Goal: Learn about a topic

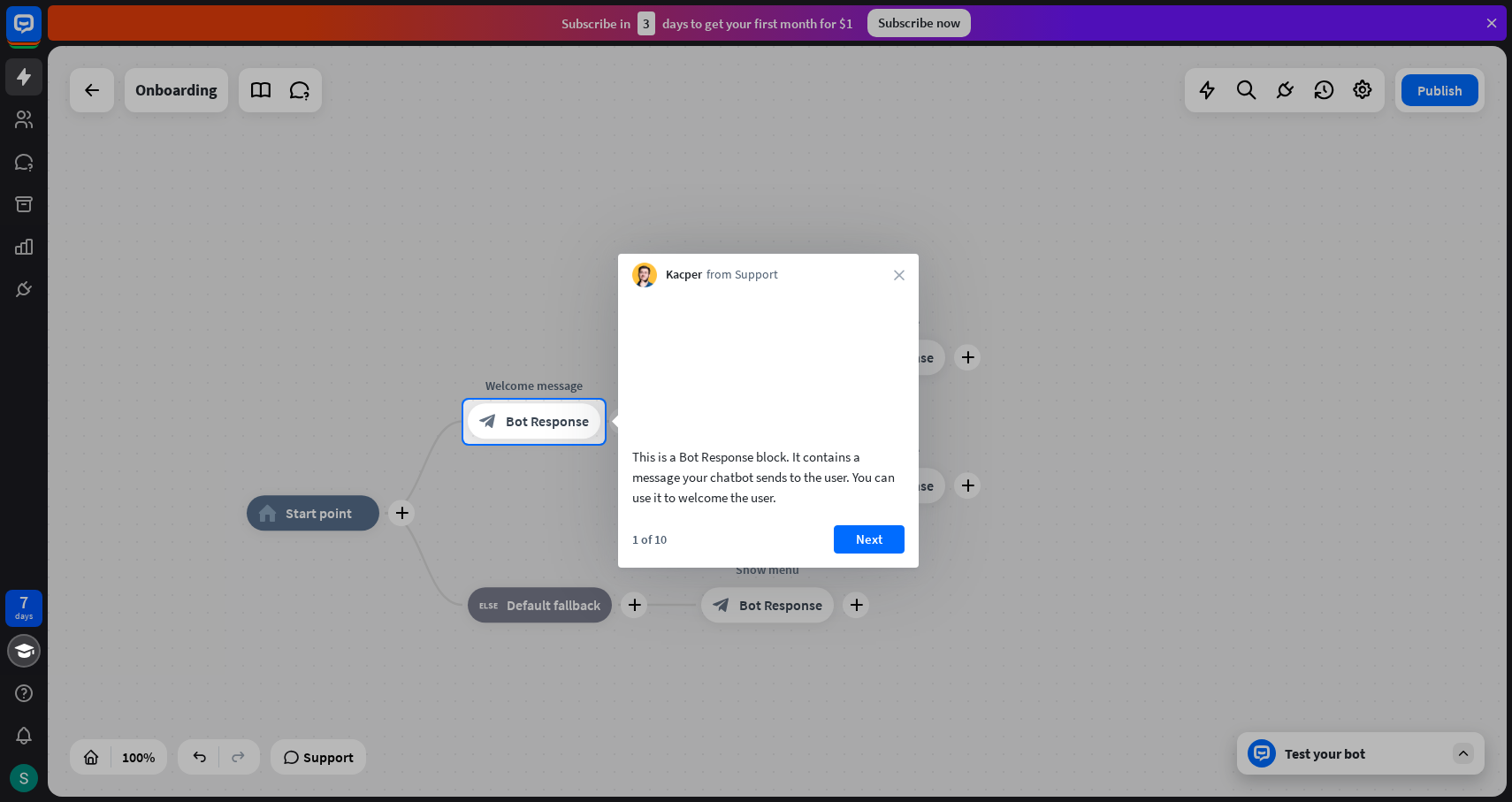
click at [1329, 758] on div at bounding box center [756, 624] width 1512 height 360
click at [842, 548] on button "Next" at bounding box center [868, 540] width 71 height 29
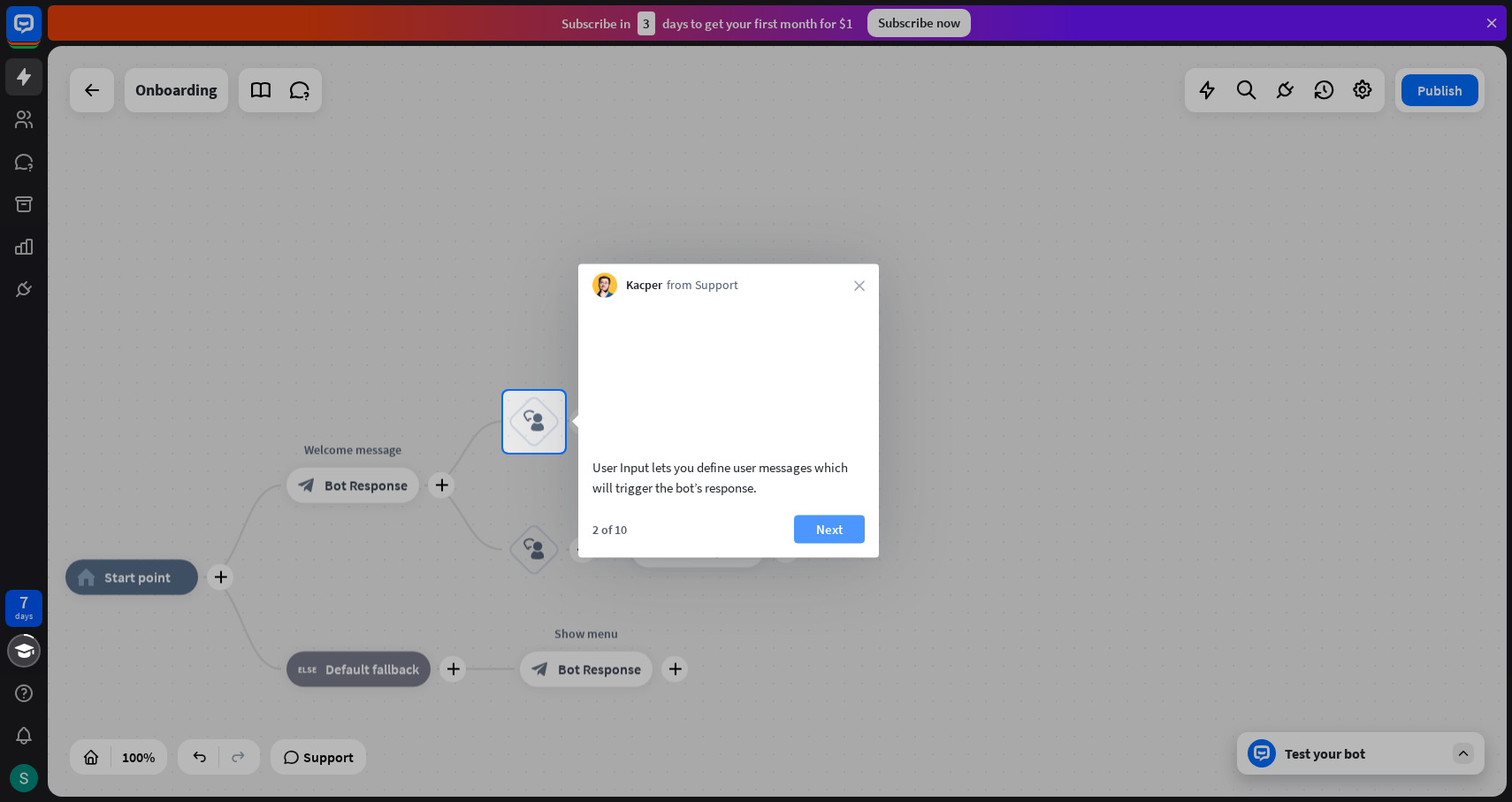
click at [848, 543] on button "Next" at bounding box center [829, 529] width 71 height 29
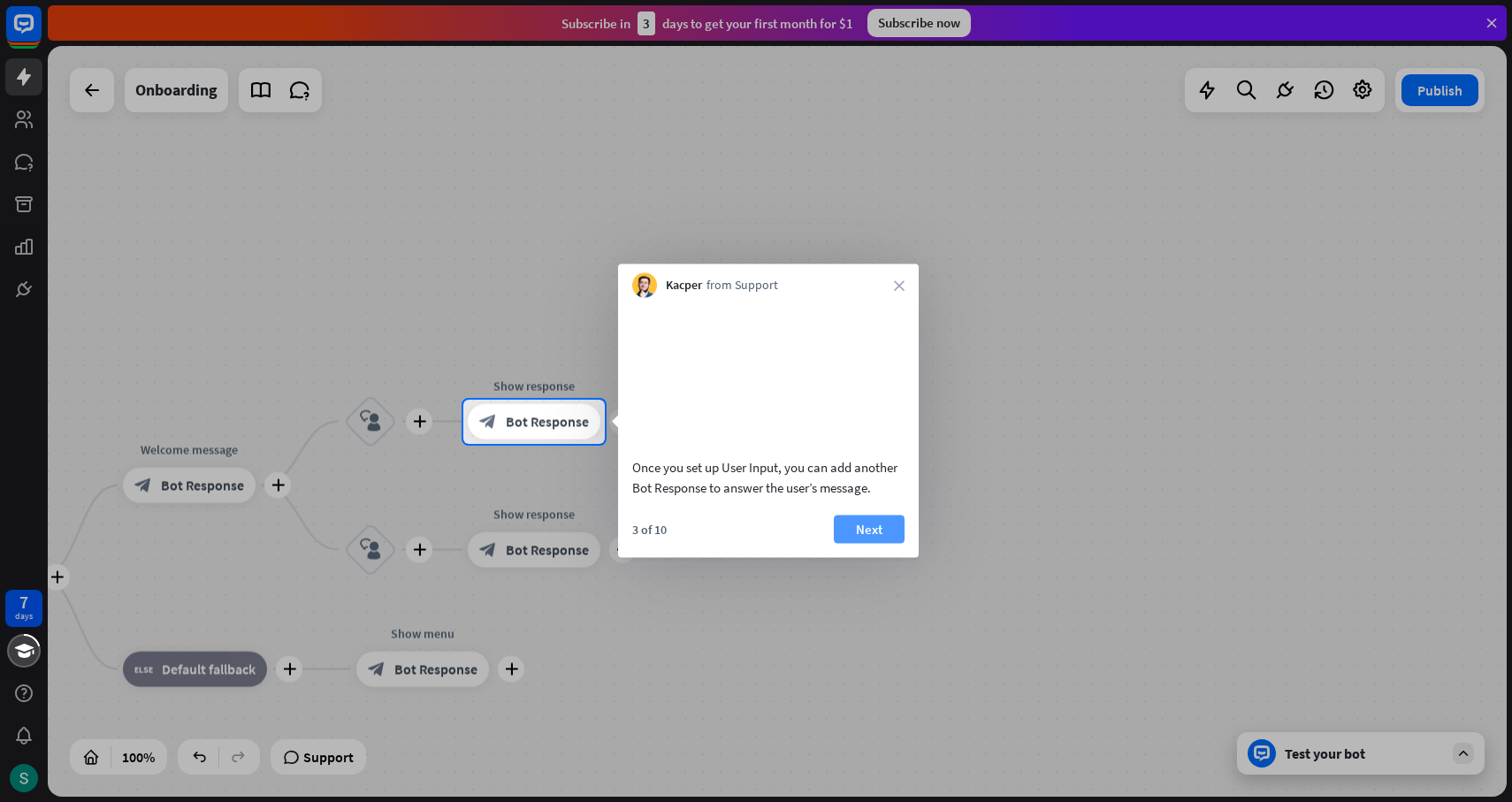
click at [858, 543] on button "Next" at bounding box center [868, 529] width 71 height 29
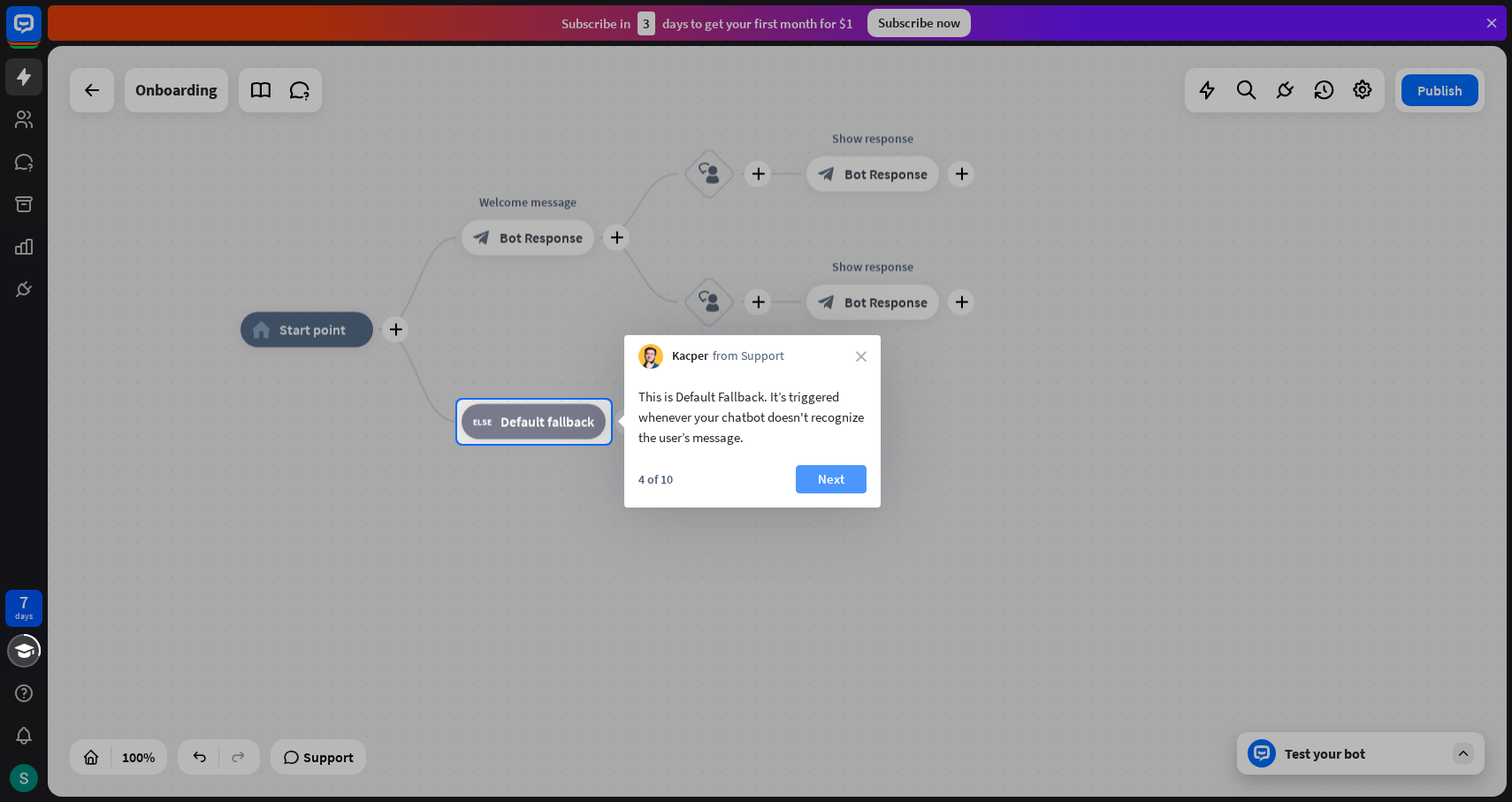
click at [835, 483] on button "Next" at bounding box center [831, 480] width 71 height 29
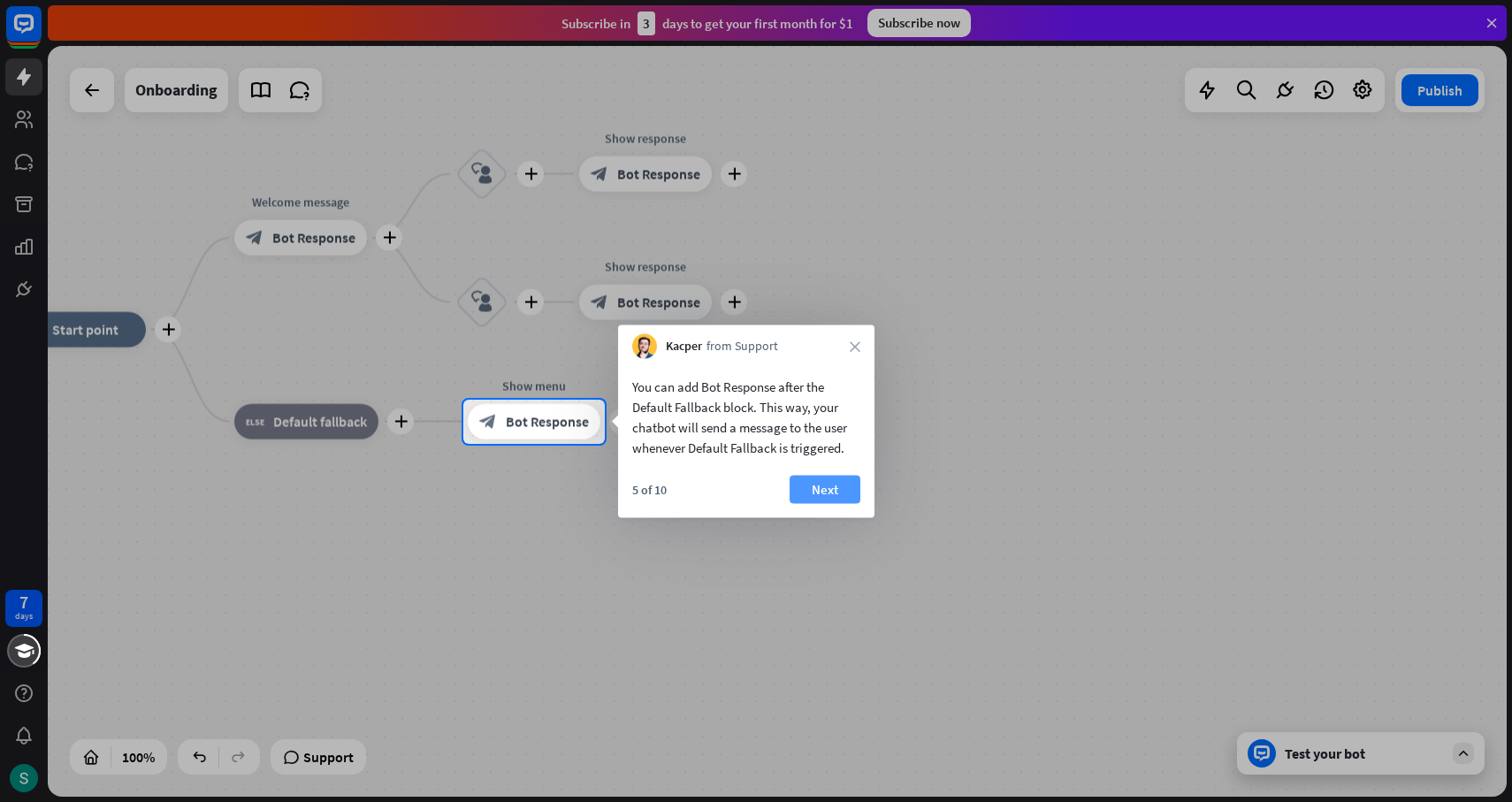
click at [835, 481] on button "Next" at bounding box center [825, 490] width 71 height 29
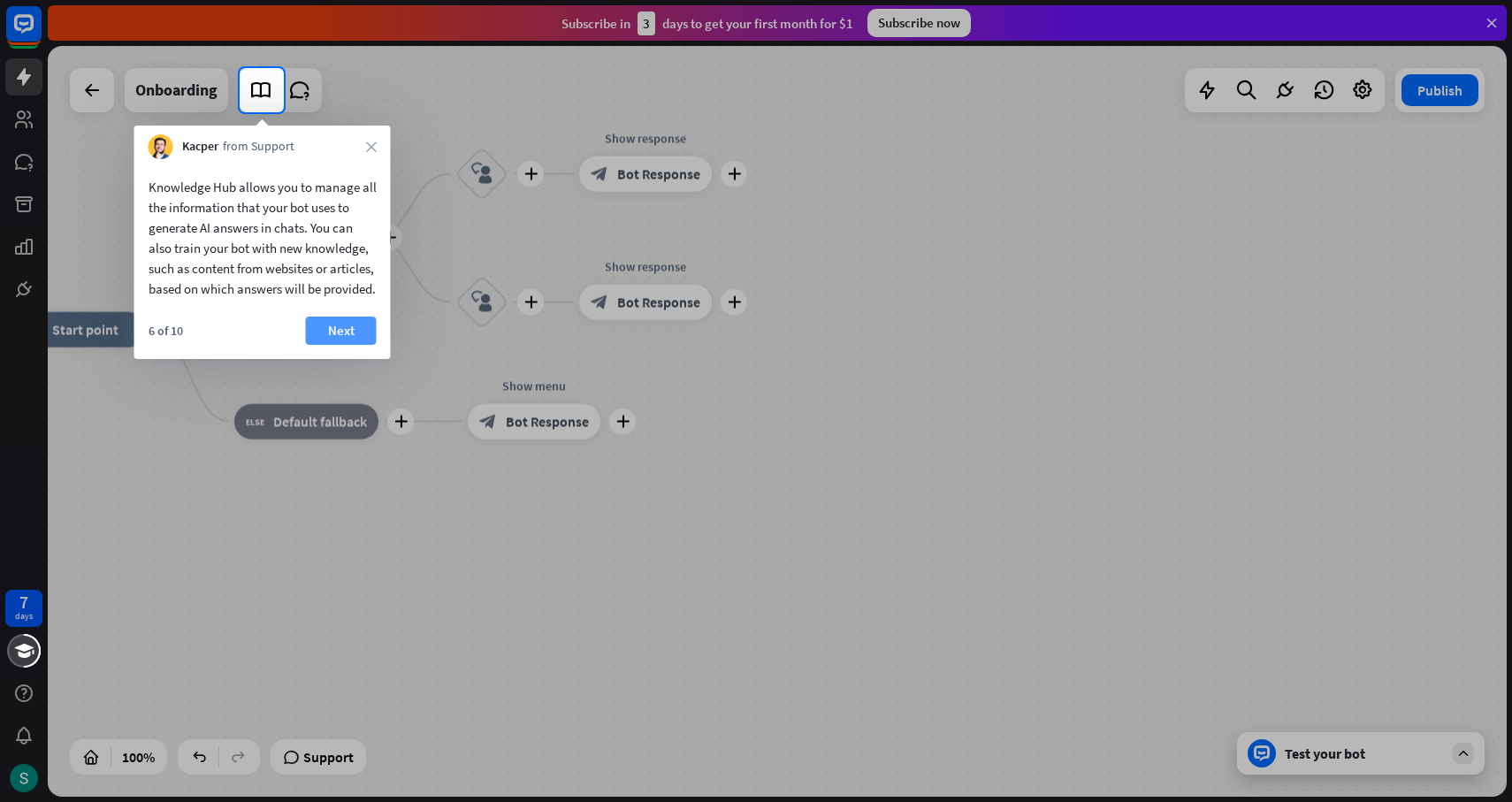
click at [352, 345] on button "Next" at bounding box center [341, 331] width 71 height 29
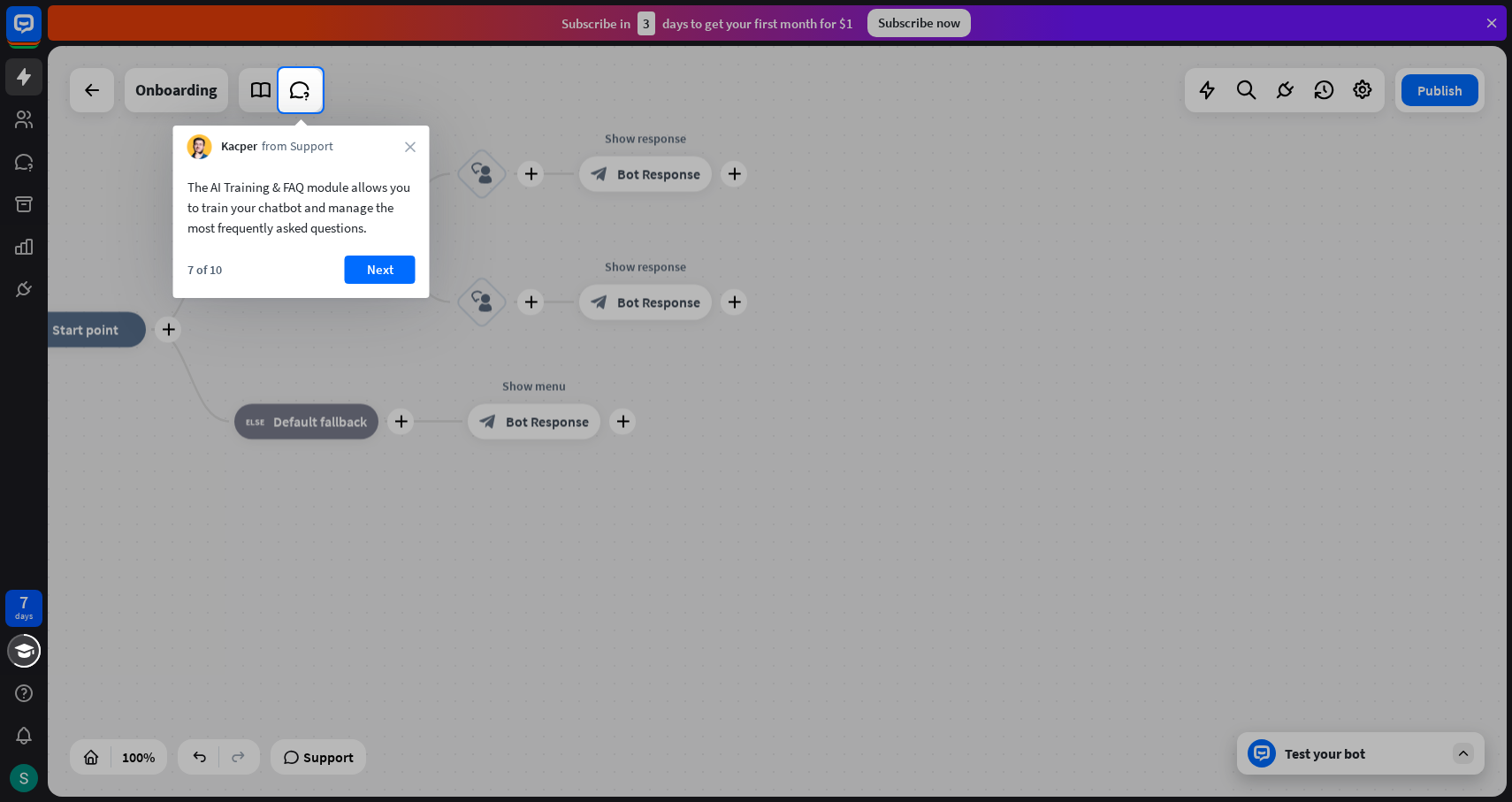
click at [381, 250] on div "The AI Training & FAQ module allows you to train your chatbot and manage the mo…" at bounding box center [301, 229] width 256 height 139
click at [391, 263] on button "Next" at bounding box center [380, 270] width 71 height 29
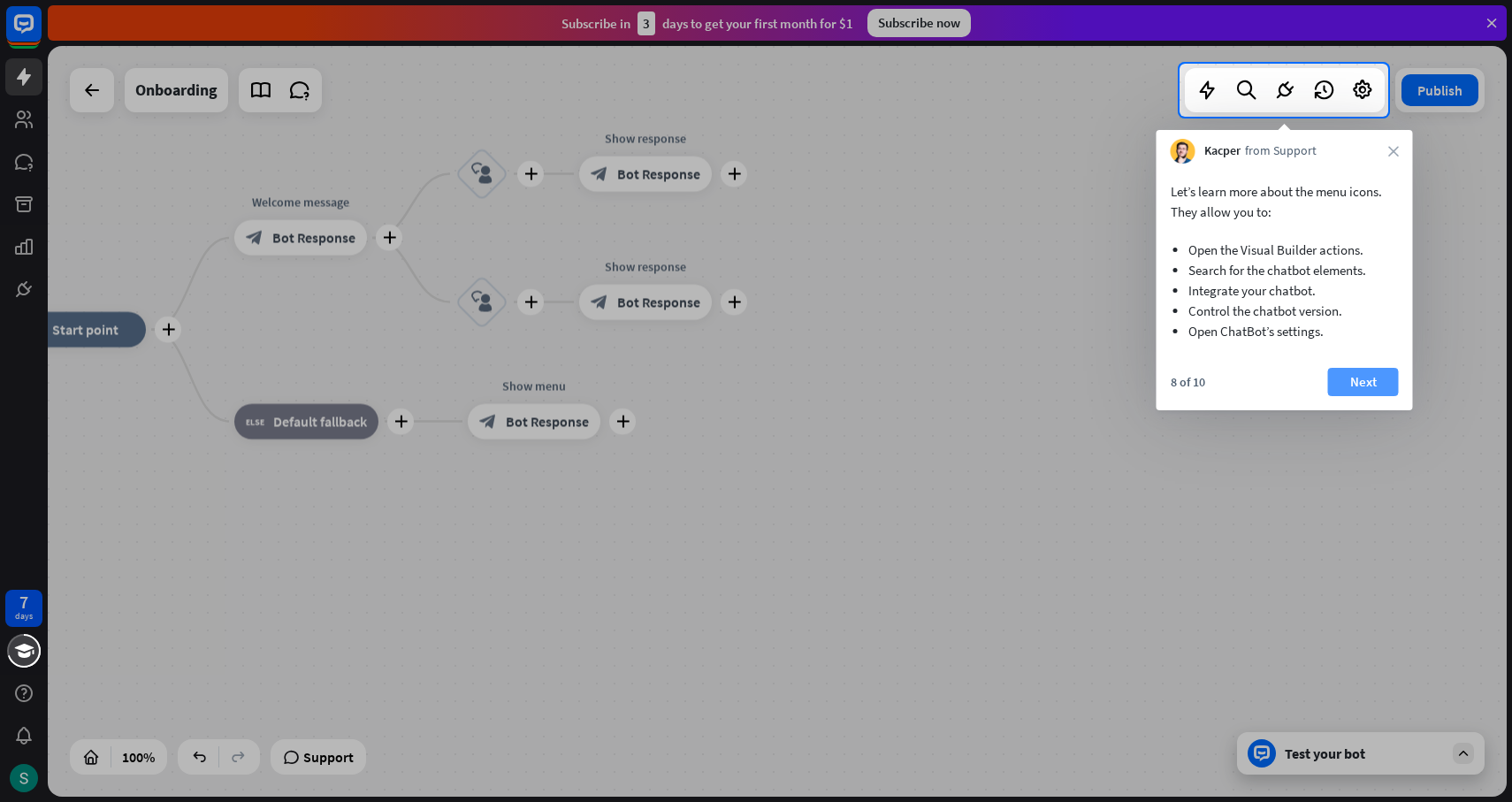
click at [1361, 383] on button "Next" at bounding box center [1363, 382] width 71 height 29
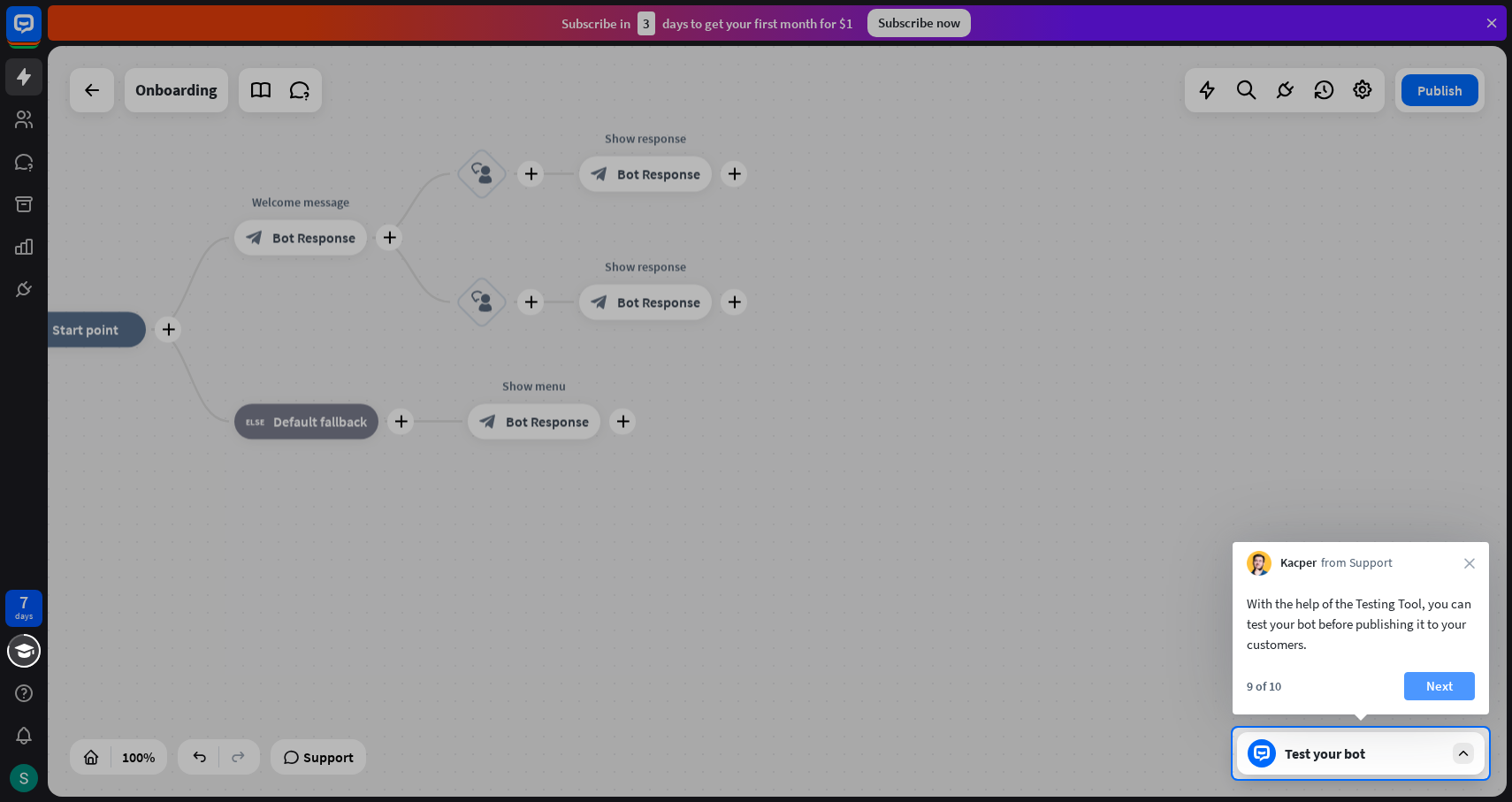
click at [1424, 677] on button "Next" at bounding box center [1440, 687] width 71 height 29
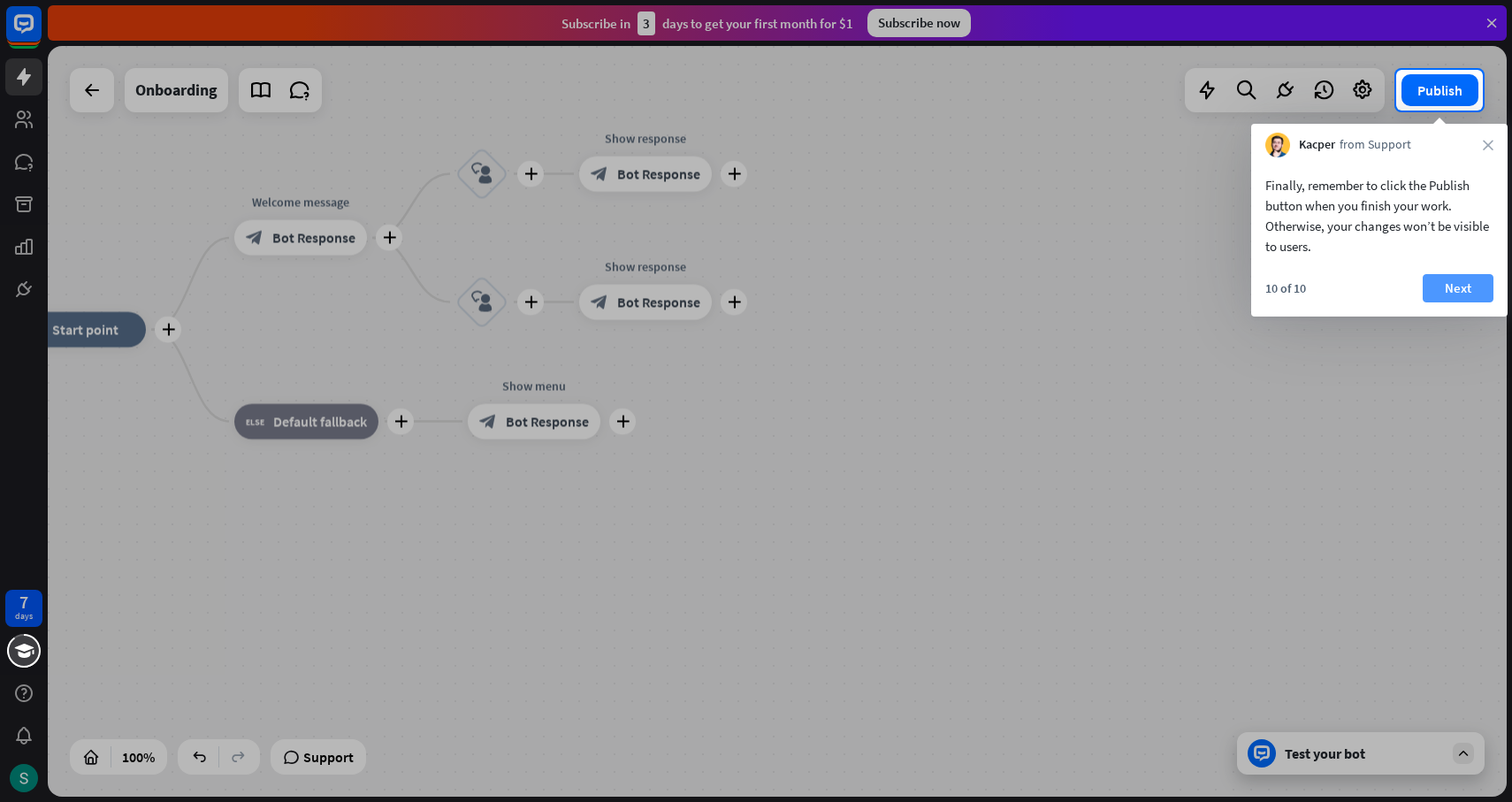
click at [1473, 289] on button "Next" at bounding box center [1458, 288] width 71 height 29
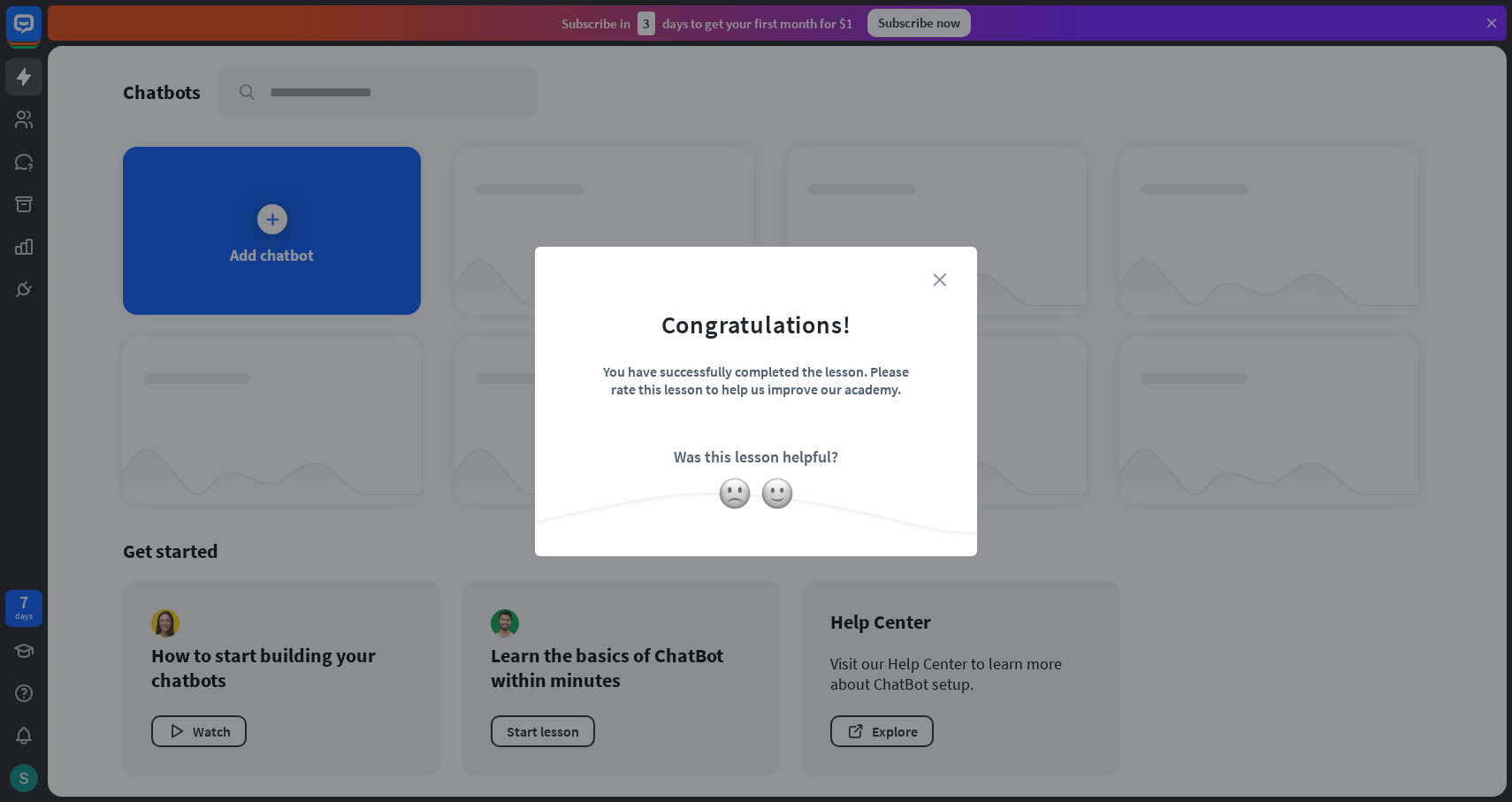
click at [938, 278] on icon "close" at bounding box center [939, 280] width 13 height 13
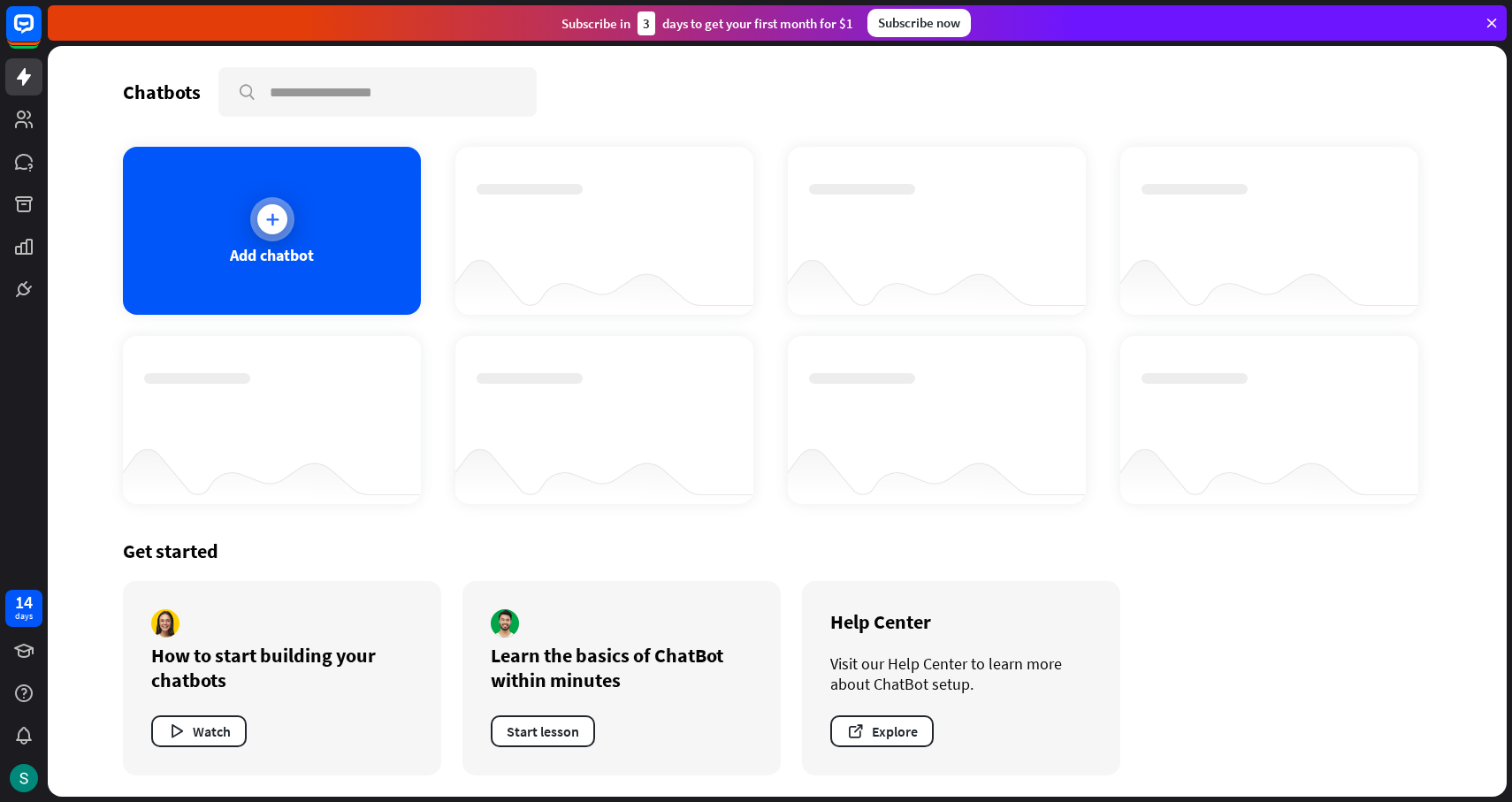
click at [347, 286] on div "Add chatbot" at bounding box center [272, 231] width 298 height 168
